Goal: Find specific fact: Find contact information

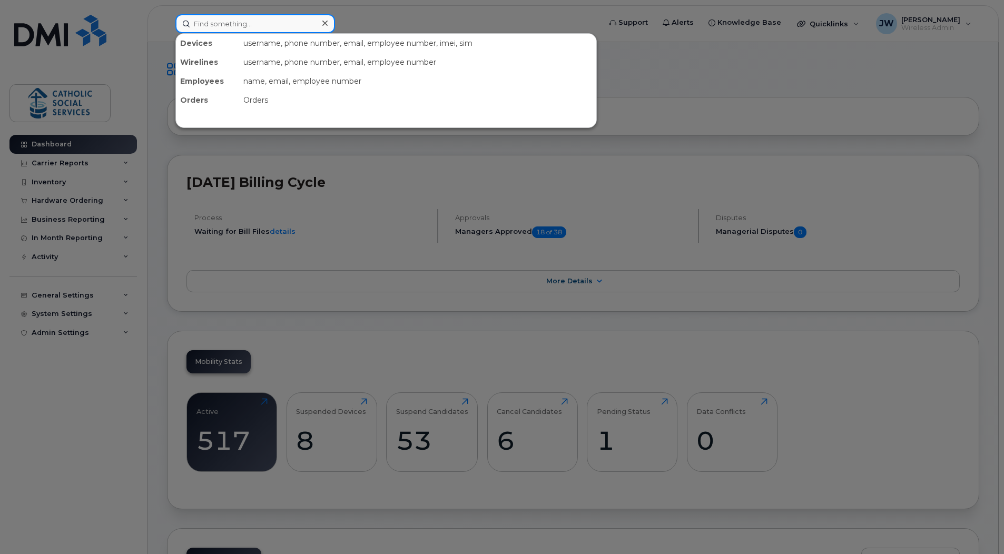
click at [254, 19] on input at bounding box center [255, 23] width 160 height 19
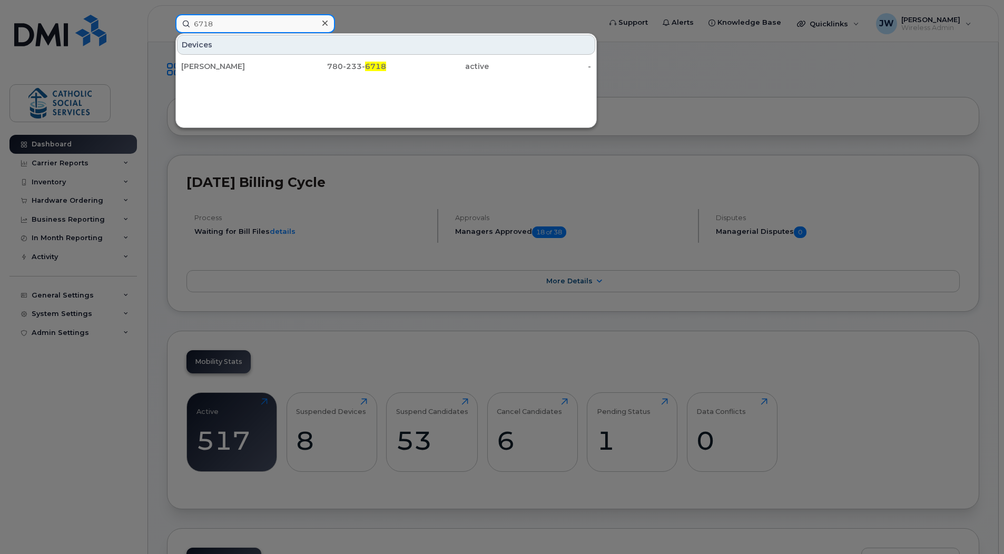
click at [228, 26] on input "6718" at bounding box center [255, 23] width 160 height 19
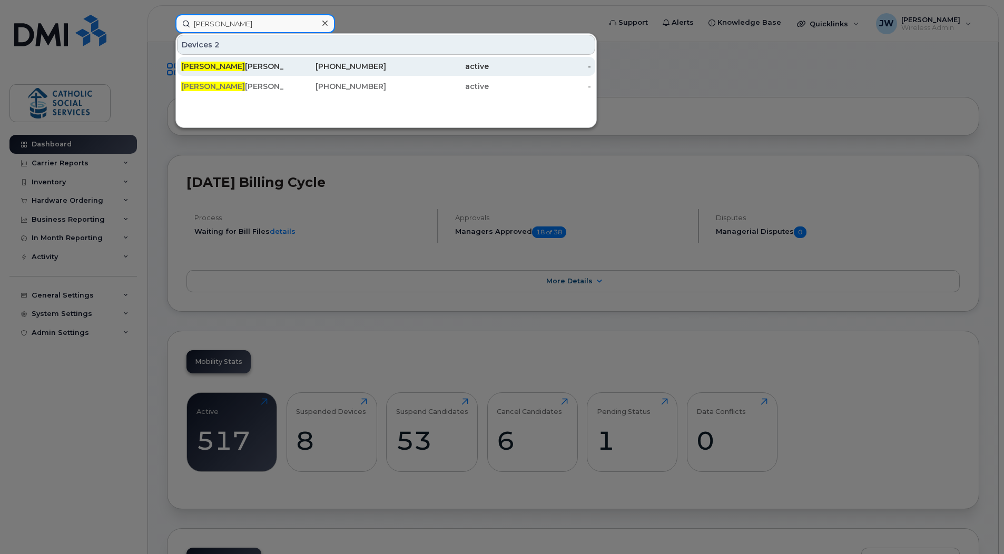
type input "[PERSON_NAME]"
click at [219, 63] on div "[PERSON_NAME]" at bounding box center [232, 66] width 103 height 11
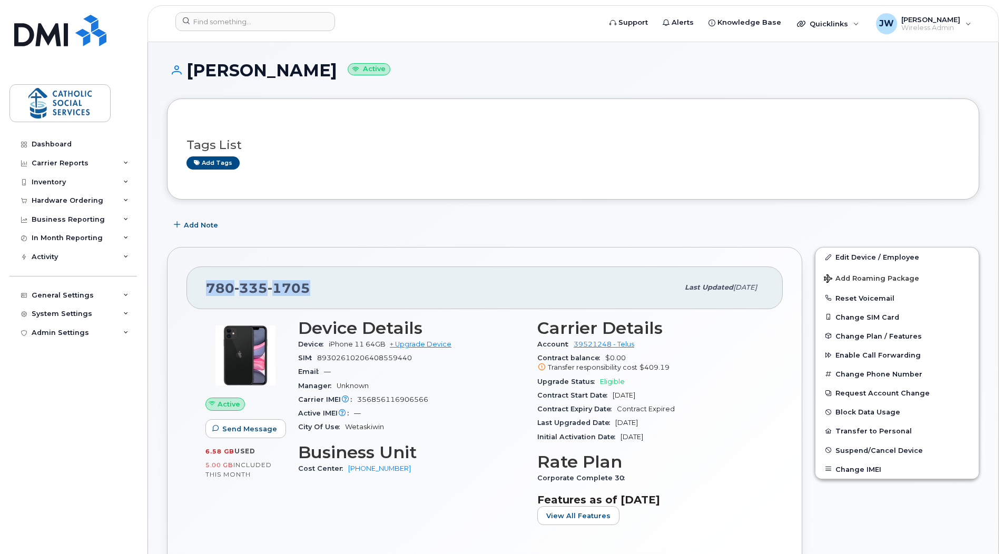
drag, startPoint x: 315, startPoint y: 290, endPoint x: 201, endPoint y: 289, distance: 113.3
click at [201, 289] on div "780 335 1705 Last updated Jul 08, 2025" at bounding box center [484, 288] width 596 height 42
copy span "780 335 1705"
